Goal: Information Seeking & Learning: Learn about a topic

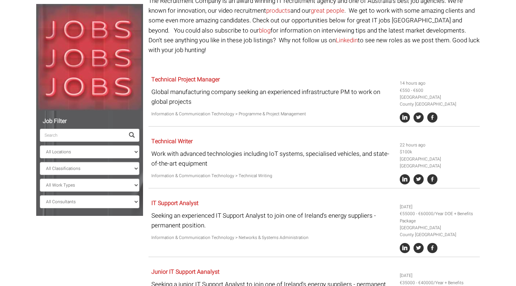
scroll to position [78, 0]
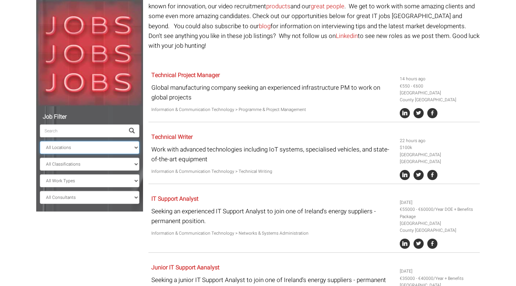
click at [103, 145] on select "All Locations [GEOGRAPHIC_DATA] [GEOGRAPHIC_DATA] [GEOGRAPHIC_DATA] [GEOGRAPHIC…" at bounding box center [90, 147] width 100 height 13
click at [81, 180] on select "All Work Types Full Time Part Time Casual Contract / Temp" at bounding box center [90, 180] width 100 height 13
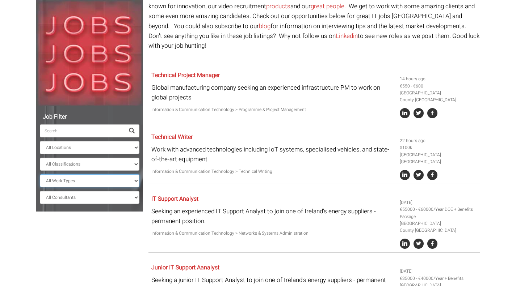
select select "Full Time"
click at [40, 174] on select "All Work Types Full Time Part Time Casual Contract / Temp" at bounding box center [90, 180] width 100 height 13
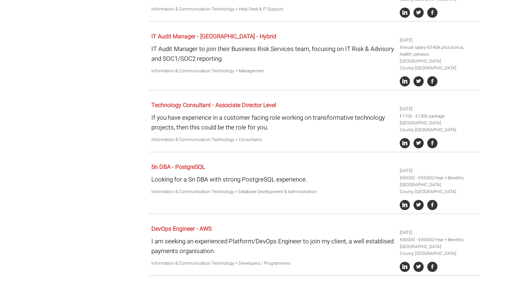
scroll to position [332, 0]
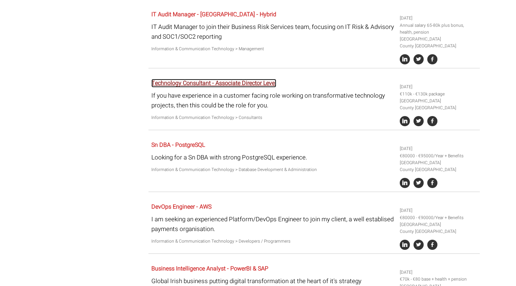
click at [203, 79] on link "Technology Consultant - Associate Director Level" at bounding box center [213, 83] width 125 height 9
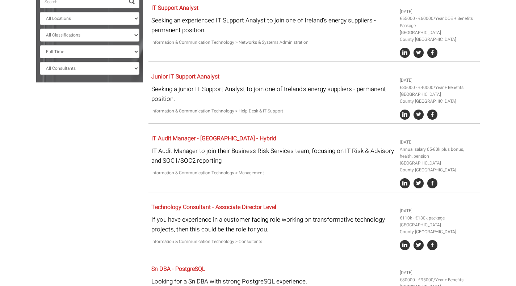
scroll to position [259, 0]
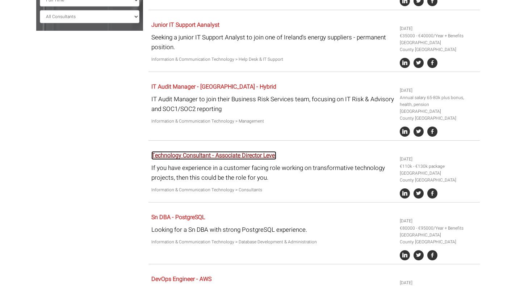
click at [188, 151] on link "Technology Consultant - Associate Director Level" at bounding box center [213, 155] width 125 height 9
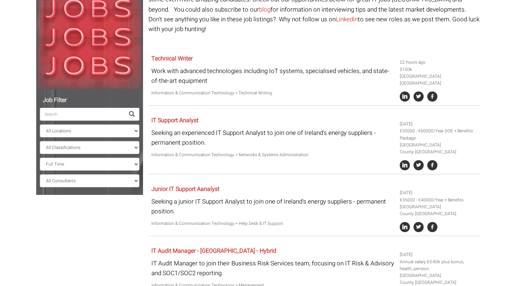
scroll to position [0, 0]
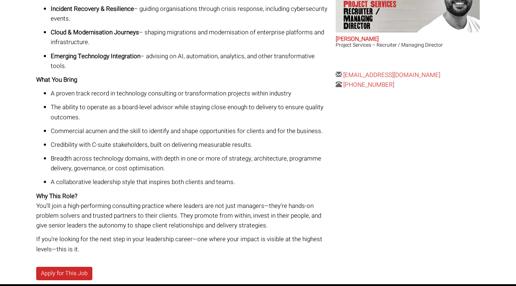
scroll to position [326, 0]
